Goal: Task Accomplishment & Management: Complete application form

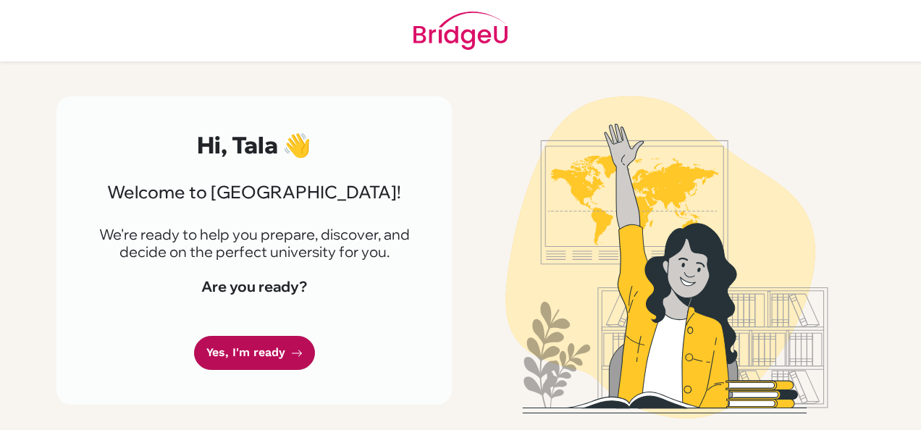
click at [286, 348] on link "Yes, I'm ready" at bounding box center [254, 353] width 121 height 34
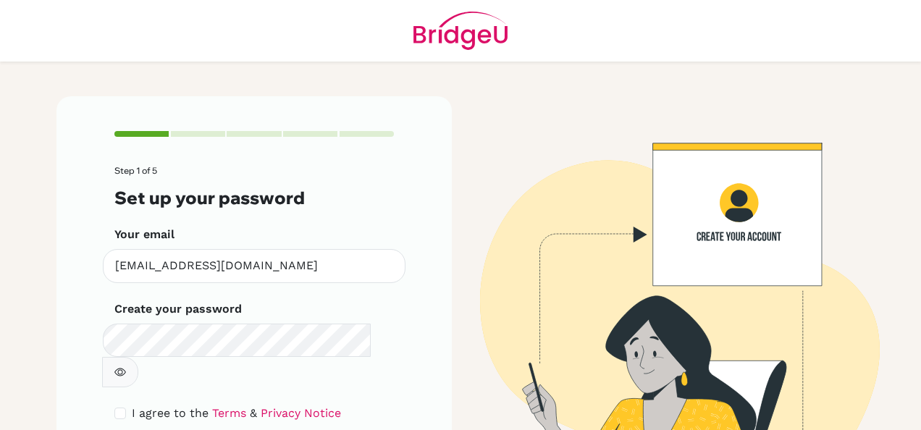
scroll to position [75, 0]
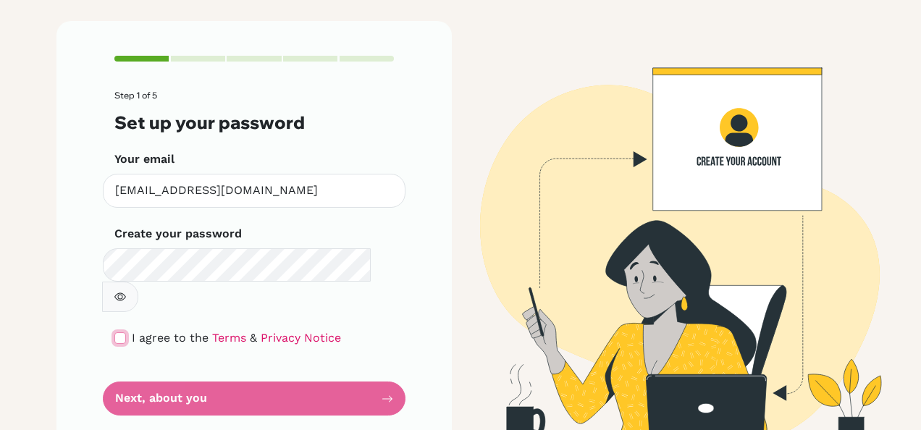
click at [114, 332] on input "checkbox" at bounding box center [120, 338] width 12 height 12
checkbox input "true"
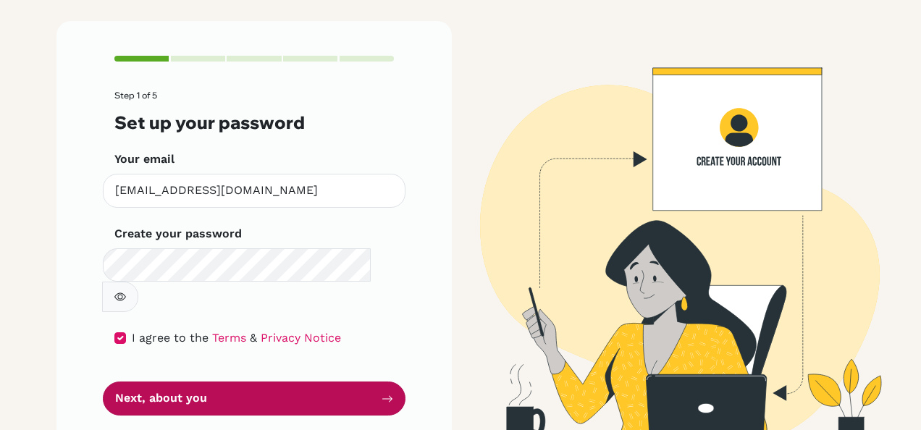
click at [185, 382] on button "Next, about you" at bounding box center [254, 399] width 303 height 34
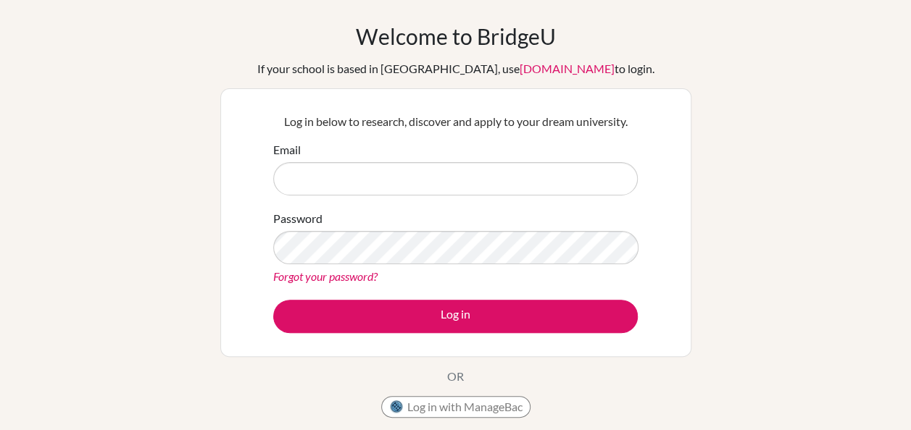
scroll to position [72, 0]
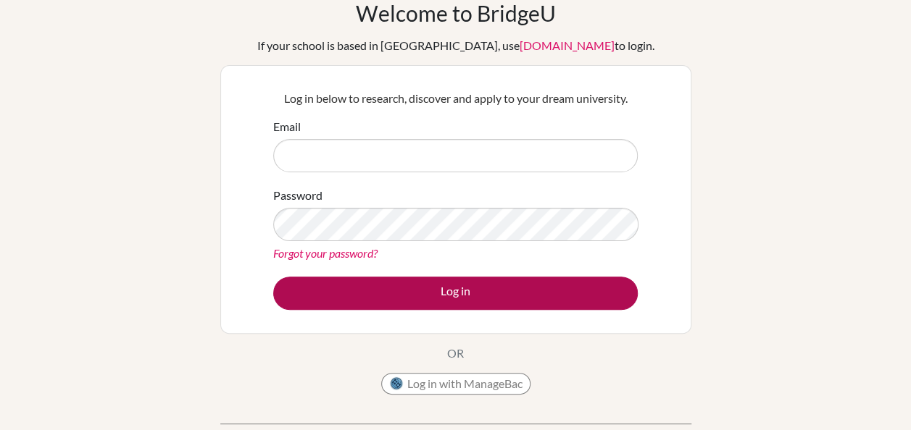
type input "cnslr2@jks.edu.sa"
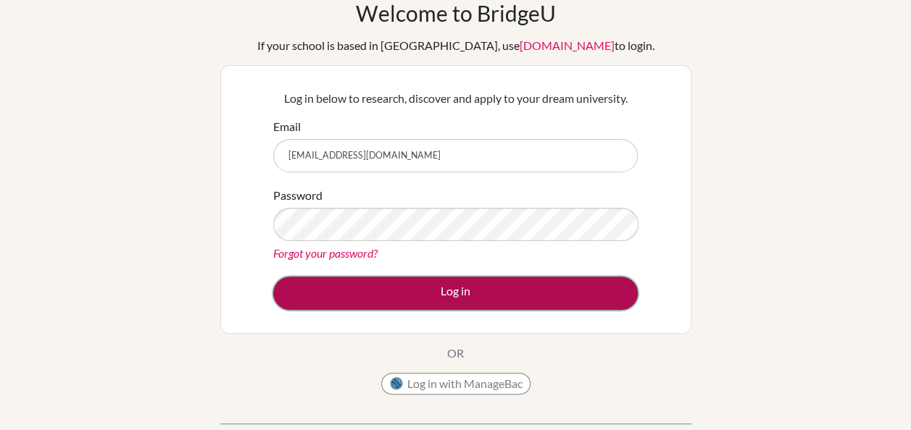
click at [459, 291] on button "Log in" at bounding box center [455, 293] width 364 height 33
